Goal: Task Accomplishment & Management: Use online tool/utility

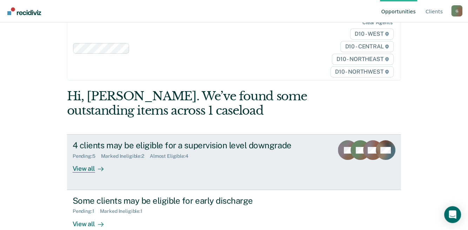
scroll to position [31, 0]
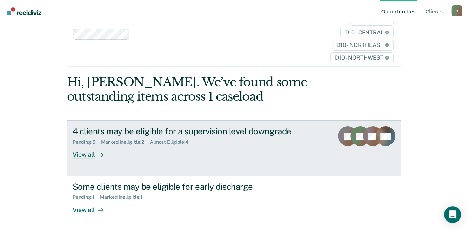
click at [83, 154] on div "View all" at bounding box center [92, 152] width 39 height 14
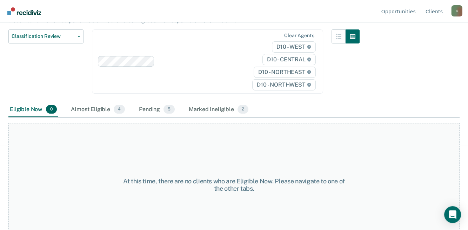
scroll to position [100, 0]
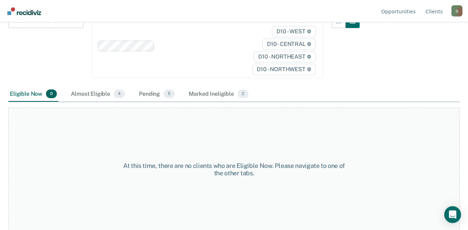
click at [22, 92] on div "Eligible Now 0" at bounding box center [33, 94] width 50 height 15
click at [95, 93] on div "Almost Eligible 4" at bounding box center [97, 94] width 57 height 15
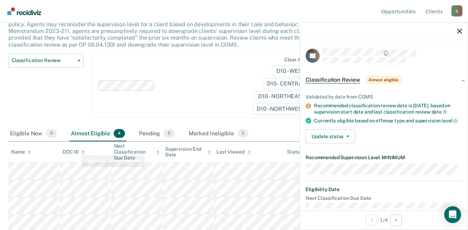
click at [46, 99] on div "Classification Review Classification Review Early Discharge Minimum Telephone R…" at bounding box center [45, 90] width 75 height 73
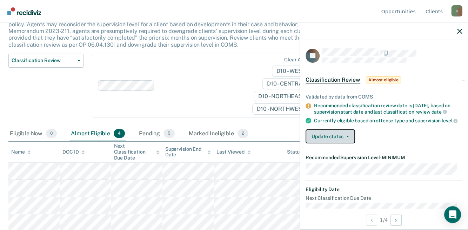
click at [345, 142] on button "Update status" at bounding box center [329, 136] width 49 height 14
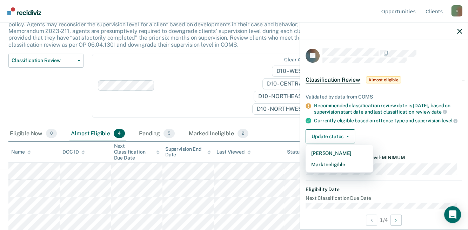
click at [212, 106] on div "Clear agents D10 - WEST D10 - CENTRAL D10 - NORTHEAST D10 - NORTHWEST" at bounding box center [207, 86] width 231 height 64
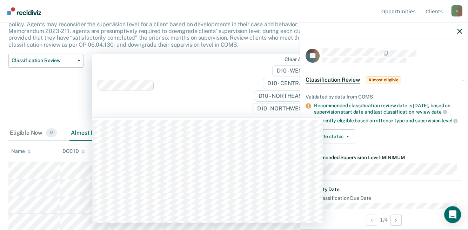
scroll to position [60, 0]
click at [22, 76] on div "Classification Review Classification Review Early Discharge Minimum Telephone R…" at bounding box center [45, 90] width 75 height 72
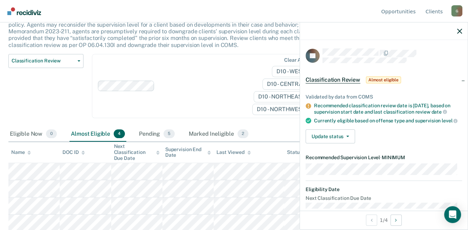
click at [463, 34] on div at bounding box center [384, 31] width 168 height 18
click at [460, 33] on icon "button" at bounding box center [459, 31] width 5 height 5
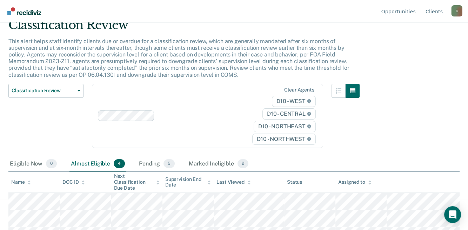
scroll to position [0, 0]
